Goal: Transaction & Acquisition: Purchase product/service

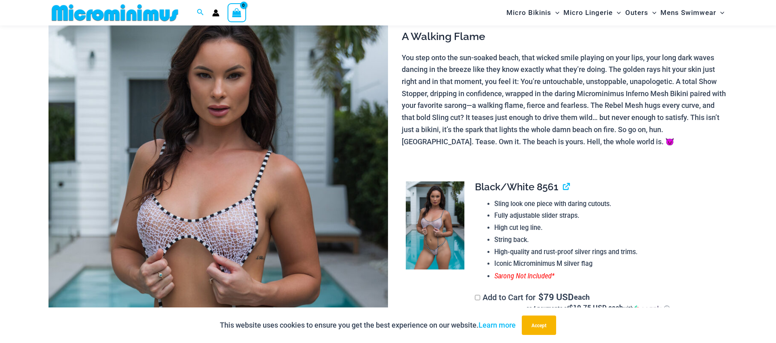
scroll to position [90, 0]
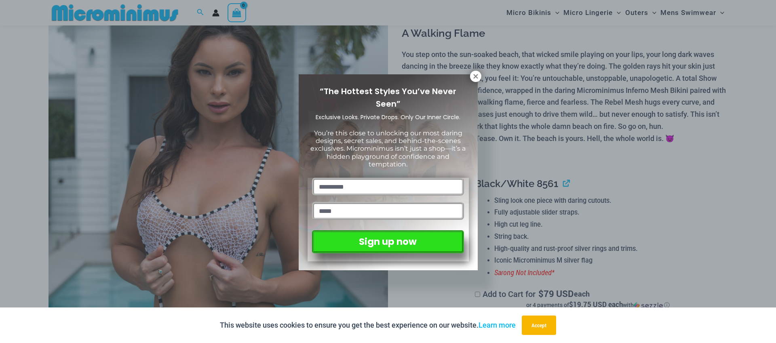
click at [433, 227] on div "Sign up now" at bounding box center [388, 220] width 152 height 84
click at [473, 74] on icon at bounding box center [475, 76] width 7 height 7
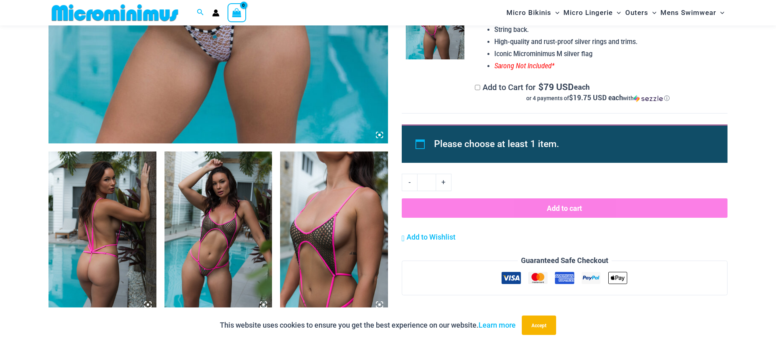
scroll to position [449, 0]
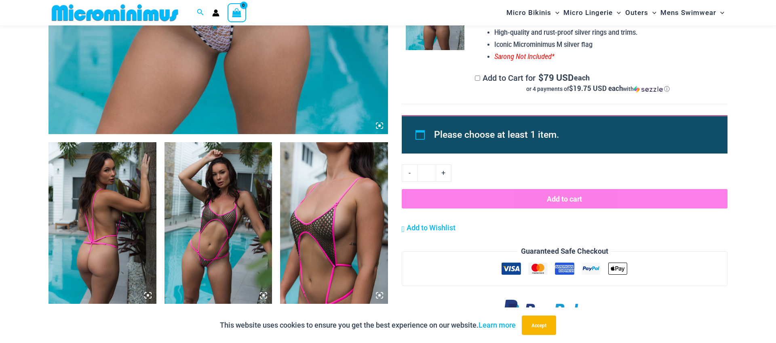
click at [101, 207] on img at bounding box center [103, 223] width 108 height 162
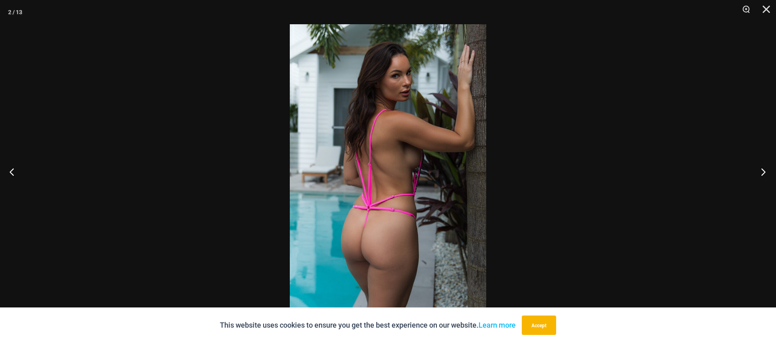
click at [765, 172] on button "Next" at bounding box center [761, 172] width 30 height 40
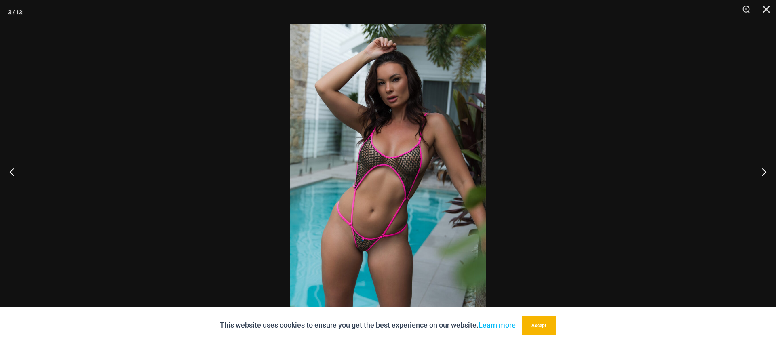
click at [375, 253] on img at bounding box center [388, 171] width 196 height 295
click at [770, 9] on button "Close" at bounding box center [764, 12] width 20 height 24
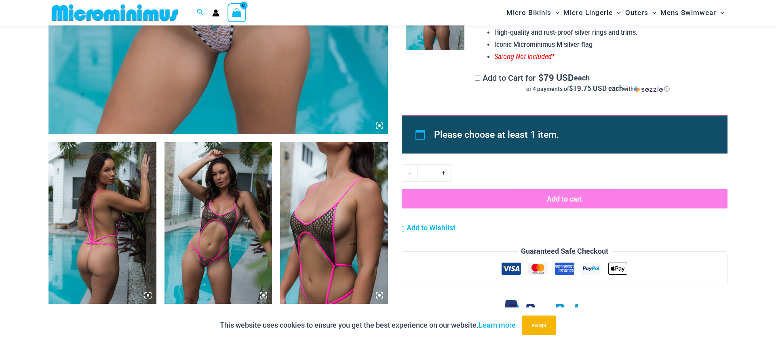
click at [347, 226] on img at bounding box center [334, 223] width 108 height 162
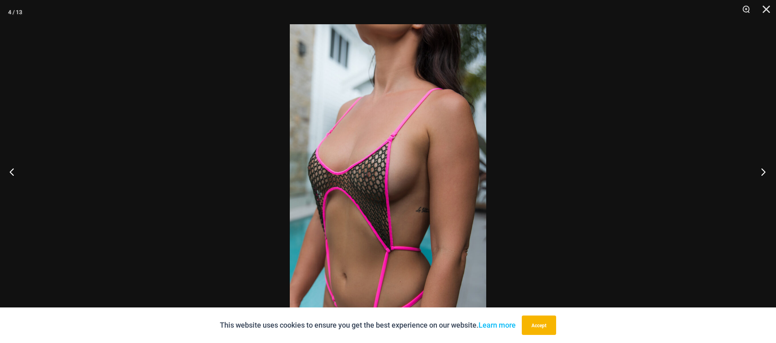
click at [762, 173] on button "Next" at bounding box center [761, 172] width 30 height 40
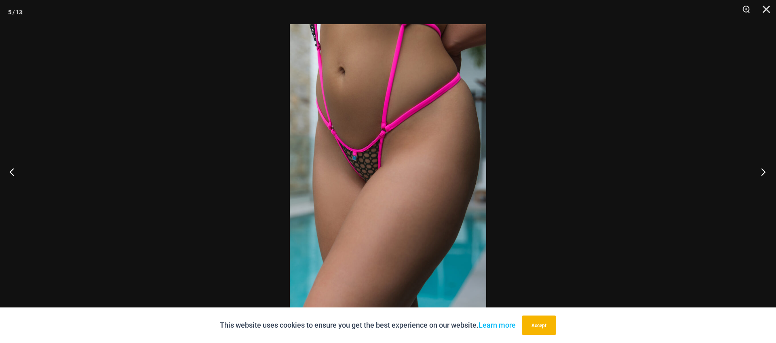
click at [761, 169] on button "Next" at bounding box center [761, 172] width 30 height 40
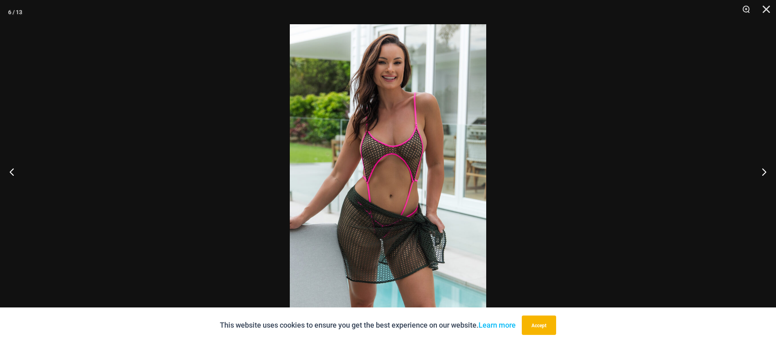
click at [395, 164] on img at bounding box center [388, 171] width 196 height 295
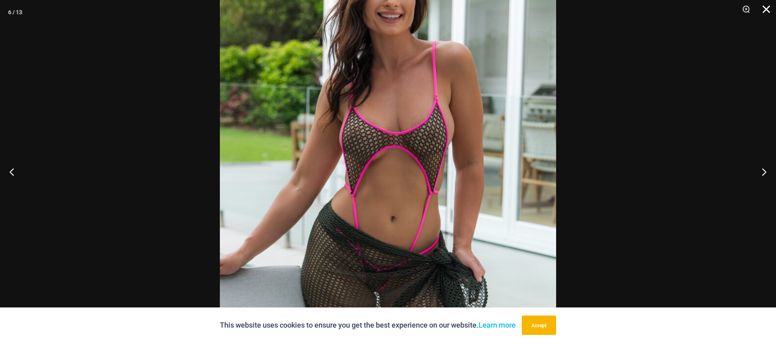
click at [766, 11] on button "Close" at bounding box center [764, 12] width 20 height 24
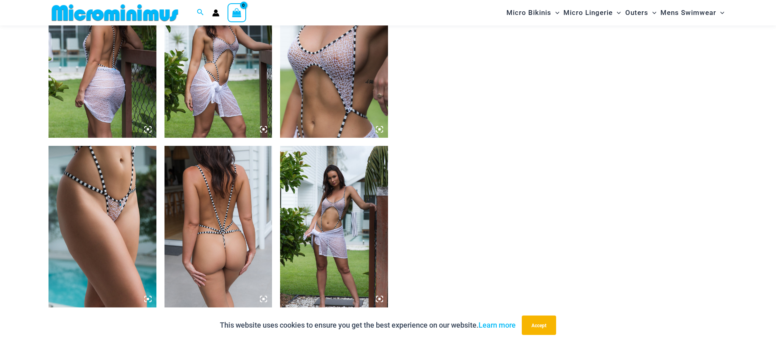
scroll to position [956, 0]
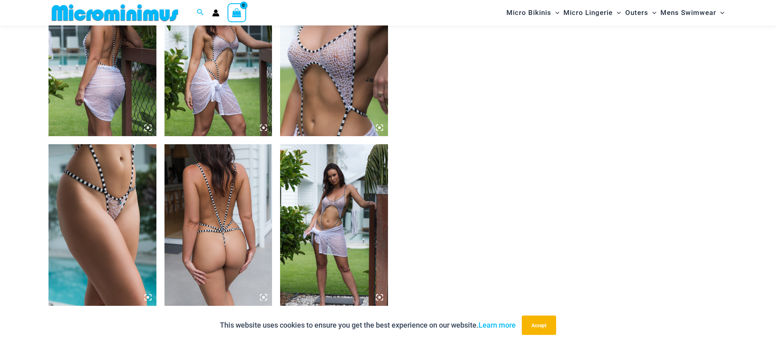
click at [113, 206] on img at bounding box center [103, 225] width 108 height 162
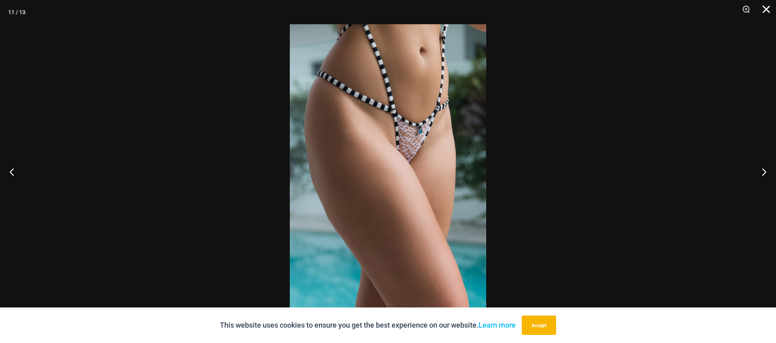
click at [766, 8] on button "Close" at bounding box center [764, 12] width 20 height 24
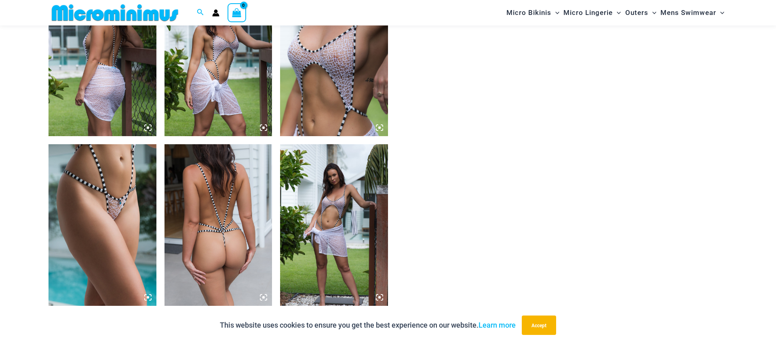
click at [333, 227] on img at bounding box center [334, 225] width 108 height 162
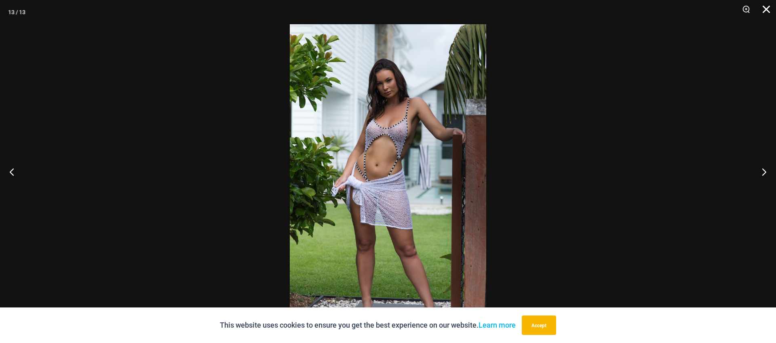
click at [764, 10] on button "Close" at bounding box center [764, 12] width 20 height 24
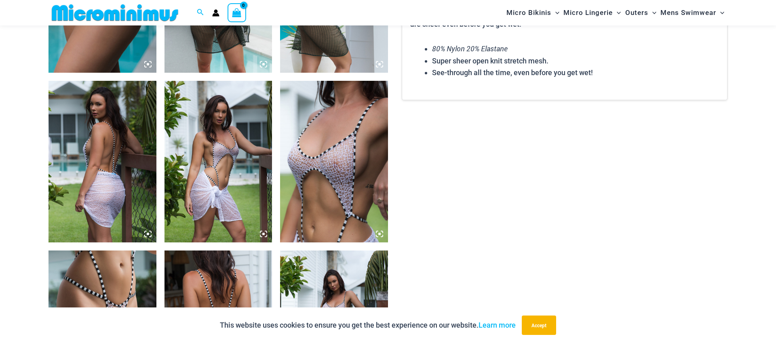
scroll to position [849, 0]
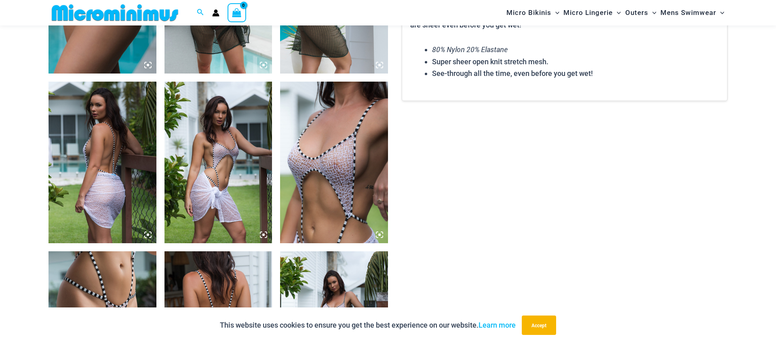
click at [333, 160] on img at bounding box center [334, 163] width 108 height 162
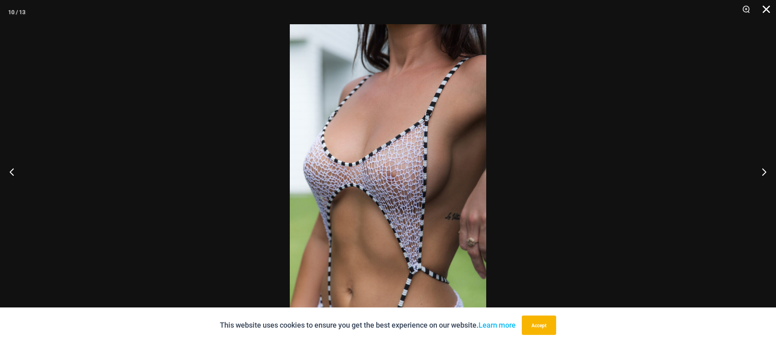
click at [766, 9] on button "Close" at bounding box center [764, 12] width 20 height 24
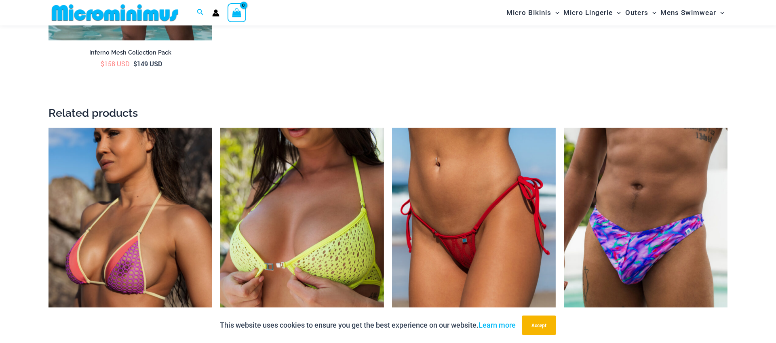
scroll to position [1590, 0]
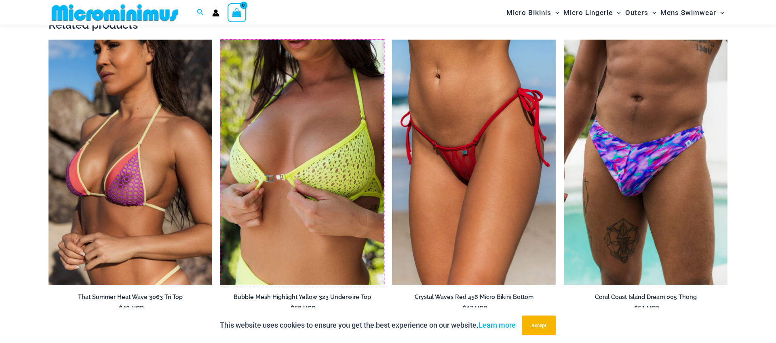
click at [220, 40] on img at bounding box center [220, 40] width 0 height 0
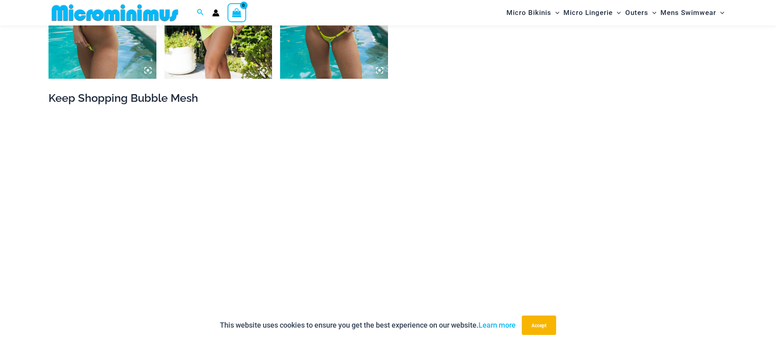
scroll to position [844, 0]
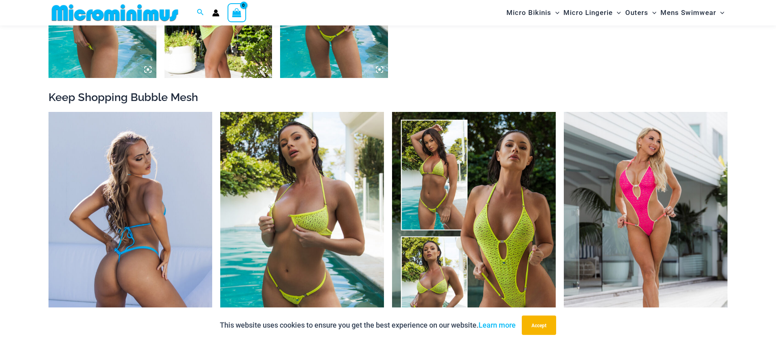
click at [155, 220] on img at bounding box center [131, 235] width 164 height 246
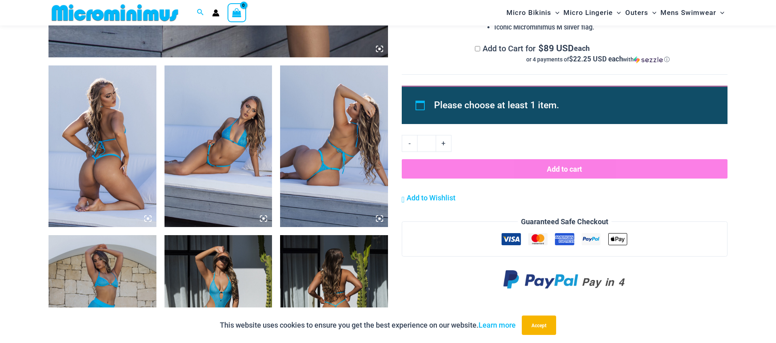
scroll to position [565, 0]
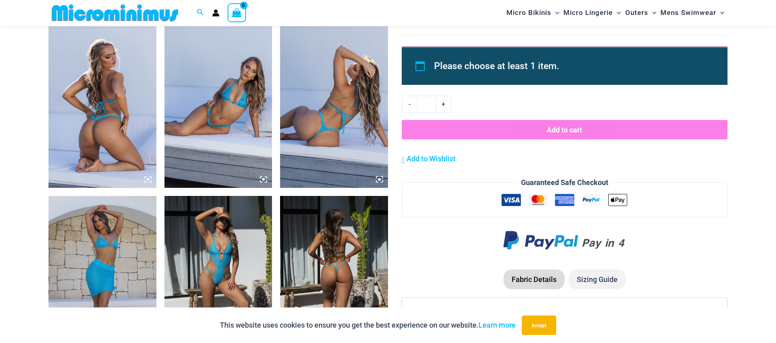
click at [308, 123] on img at bounding box center [334, 107] width 108 height 162
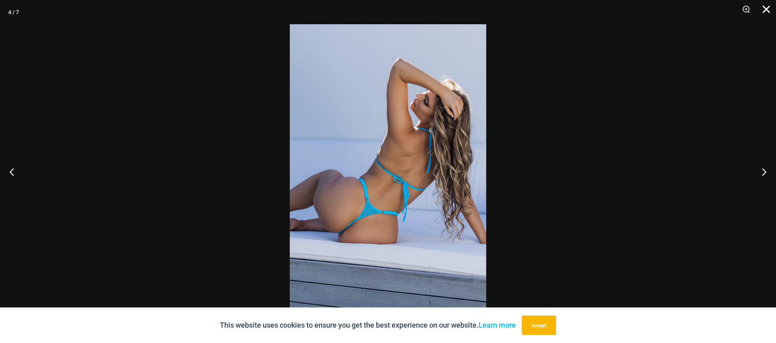
click at [768, 11] on button "Close" at bounding box center [764, 12] width 20 height 24
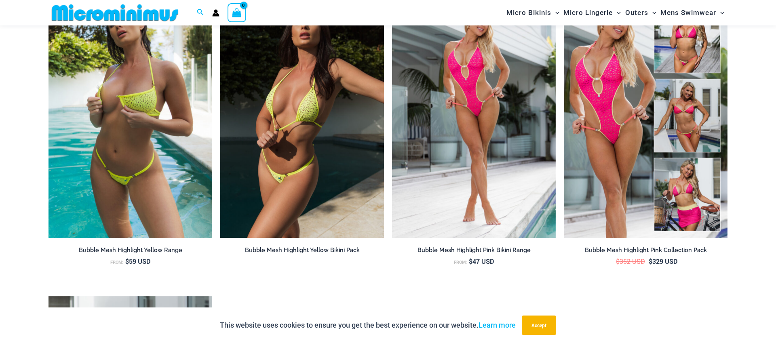
scroll to position [971, 0]
